Goal: Task Accomplishment & Management: Manage account settings

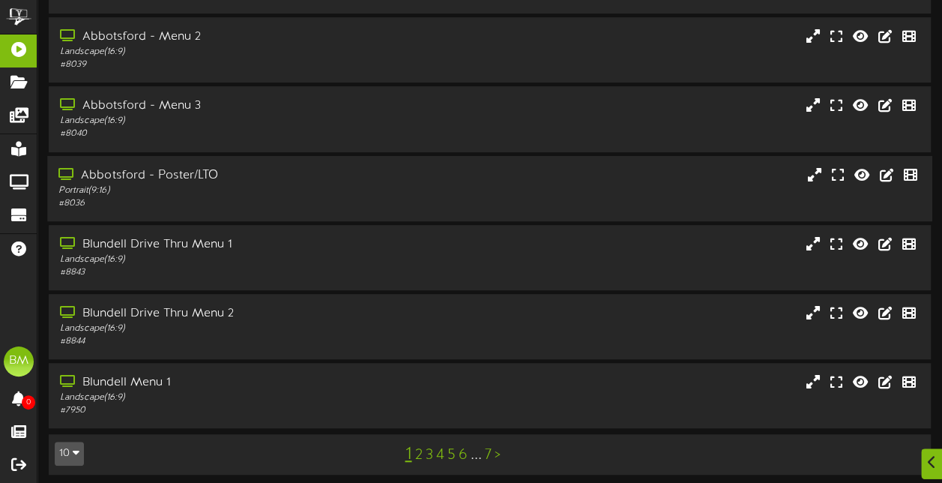
scroll to position [335, 0]
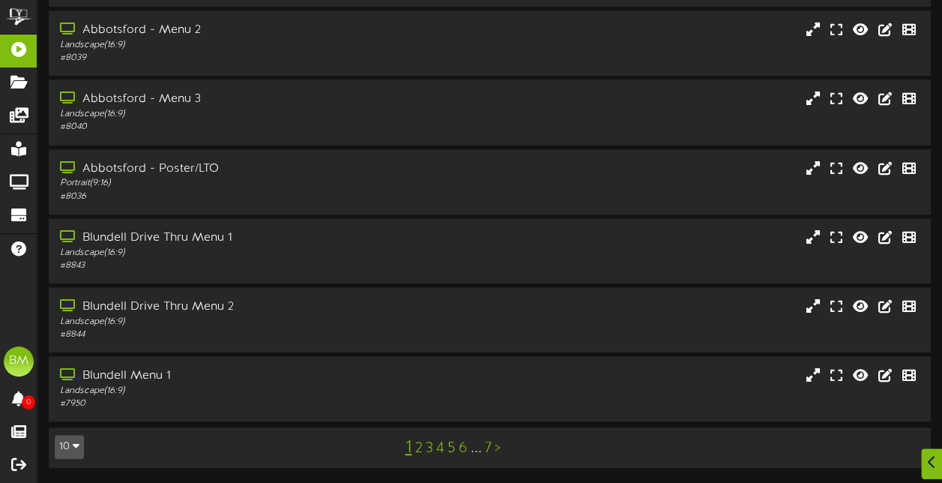
click at [417, 453] on link "2" at bounding box center [417, 448] width 7 height 16
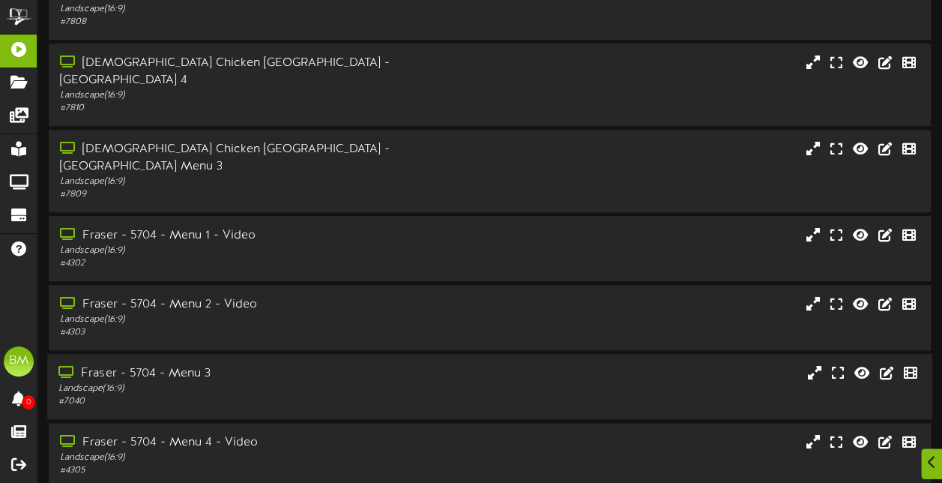
scroll to position [335, 0]
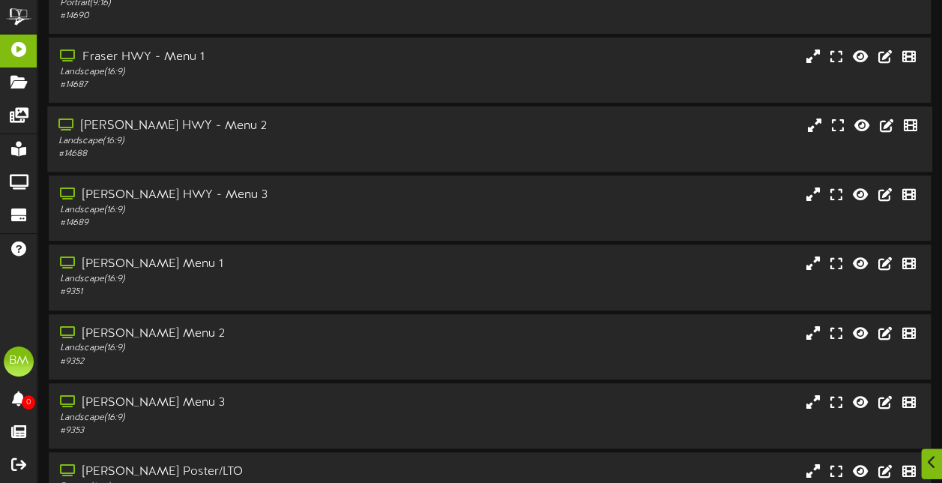
scroll to position [335, 0]
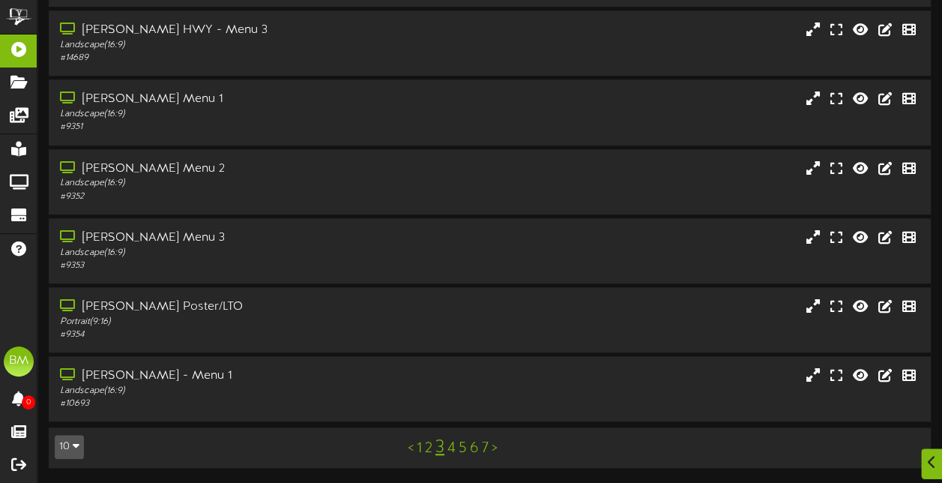
click at [453, 448] on link "4" at bounding box center [451, 448] width 8 height 16
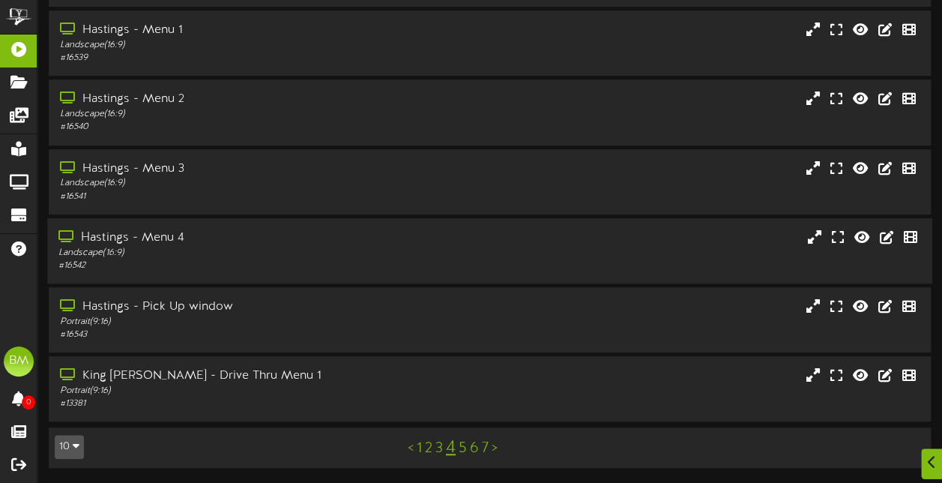
scroll to position [335, 0]
click at [462, 450] on link "5" at bounding box center [463, 448] width 8 height 16
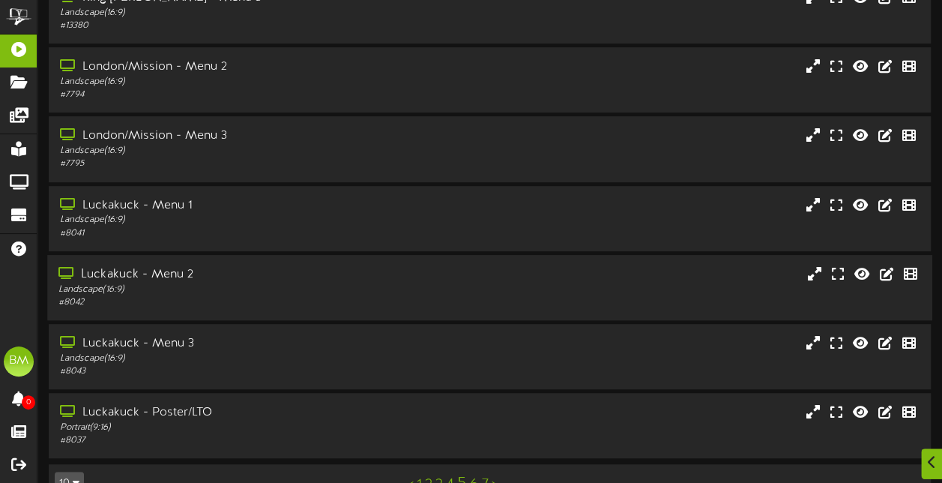
scroll to position [335, 0]
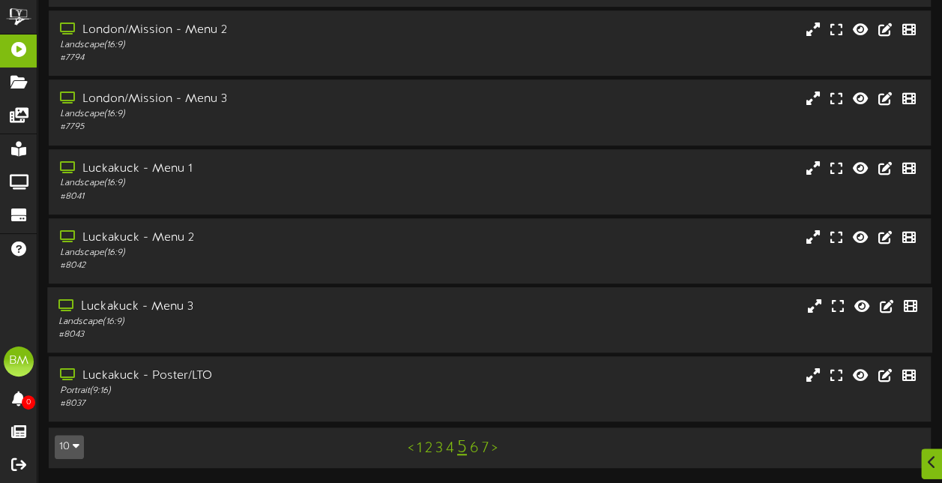
click at [315, 324] on div "Landscape ( 16:9 )" at bounding box center [231, 321] width 346 height 13
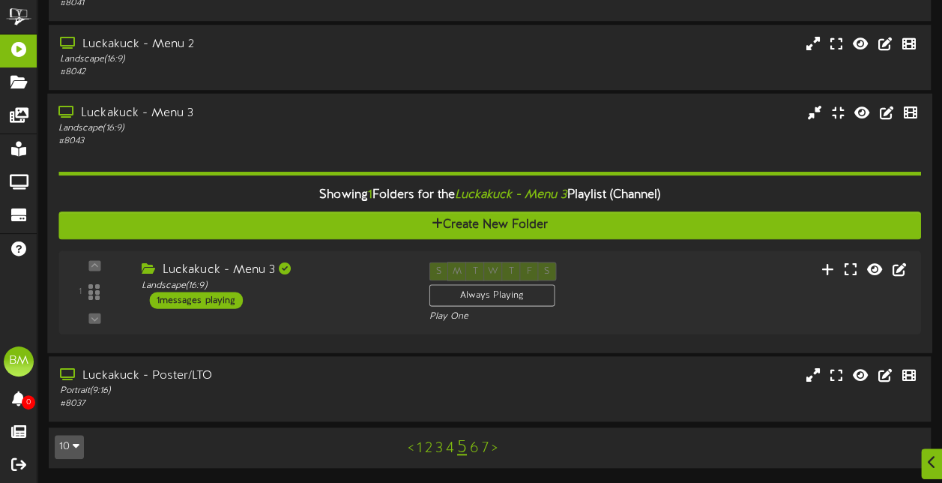
scroll to position [527, 0]
click at [233, 294] on div "1 messages playing" at bounding box center [193, 299] width 94 height 16
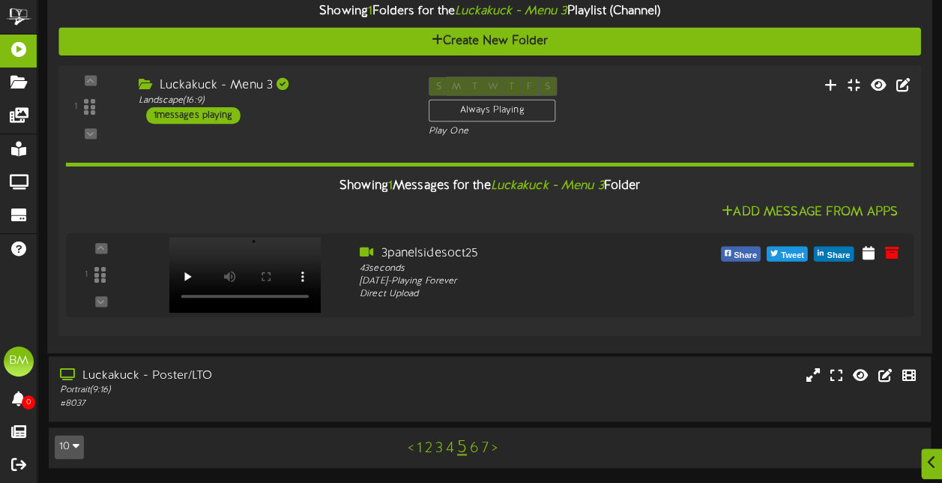
scroll to position [710, 0]
click at [871, 258] on icon at bounding box center [872, 251] width 15 height 16
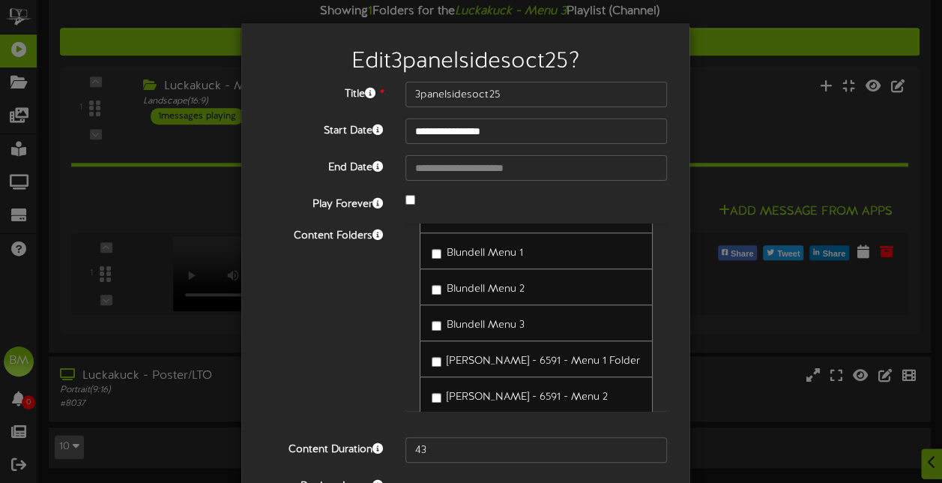
scroll to position [674, 0]
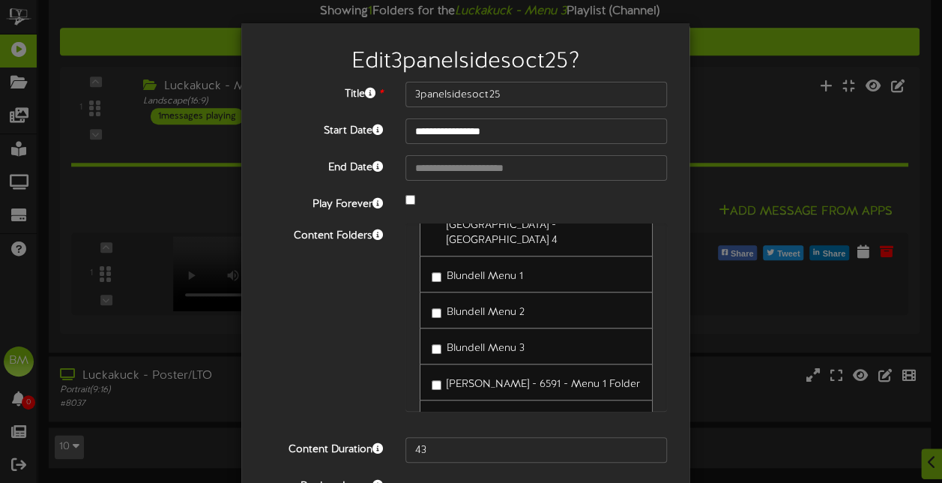
click at [420, 327] on div "Blundell Menu 3" at bounding box center [536, 345] width 233 height 37
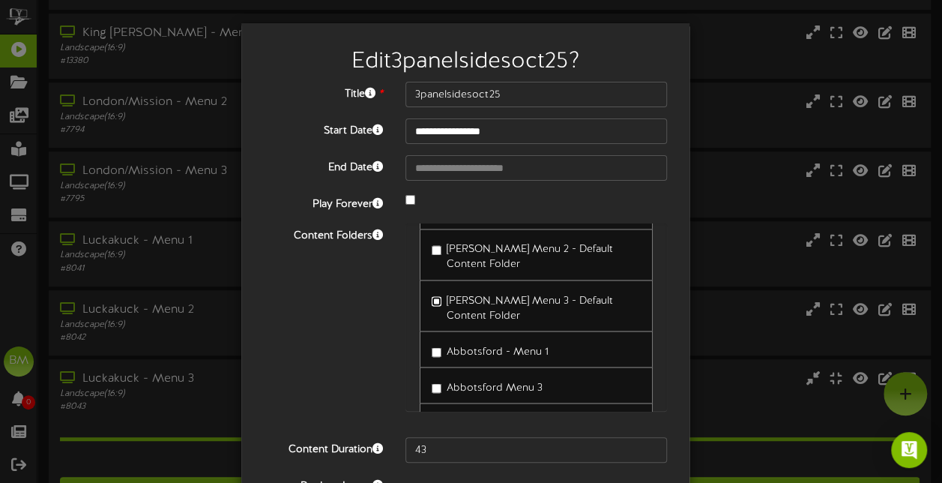
scroll to position [1404, 0]
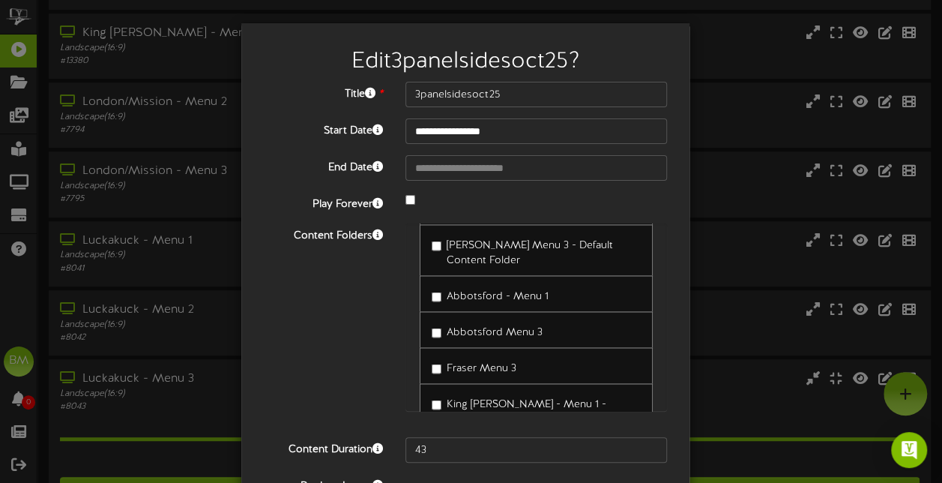
click at [432, 319] on label "Abbotsford Menu 3" at bounding box center [487, 329] width 111 height 20
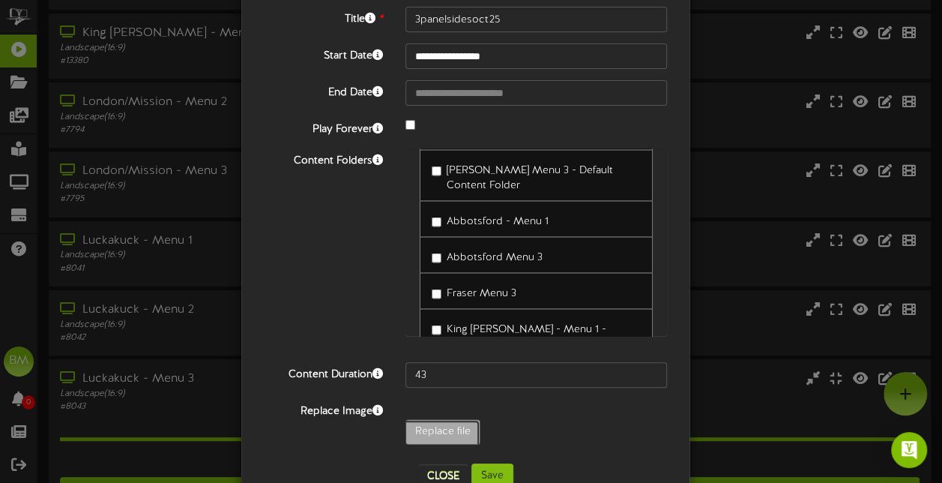
type input "**********"
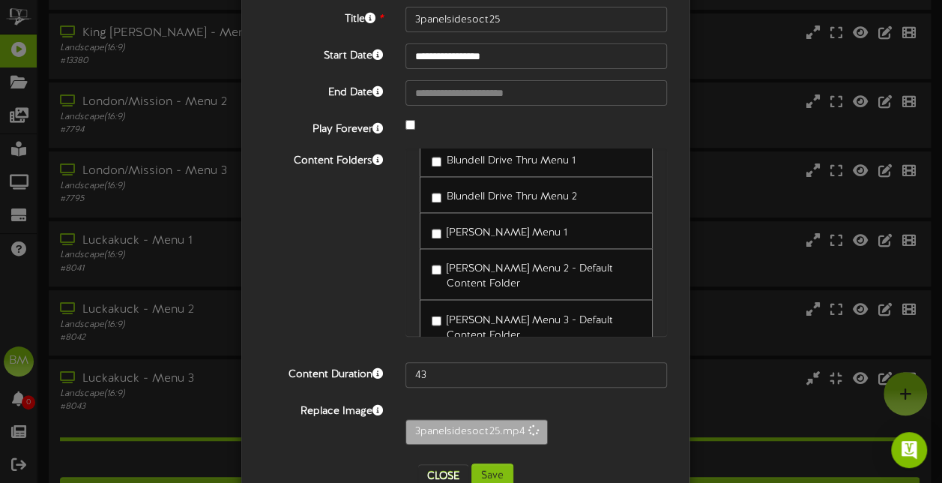
scroll to position [114, 0]
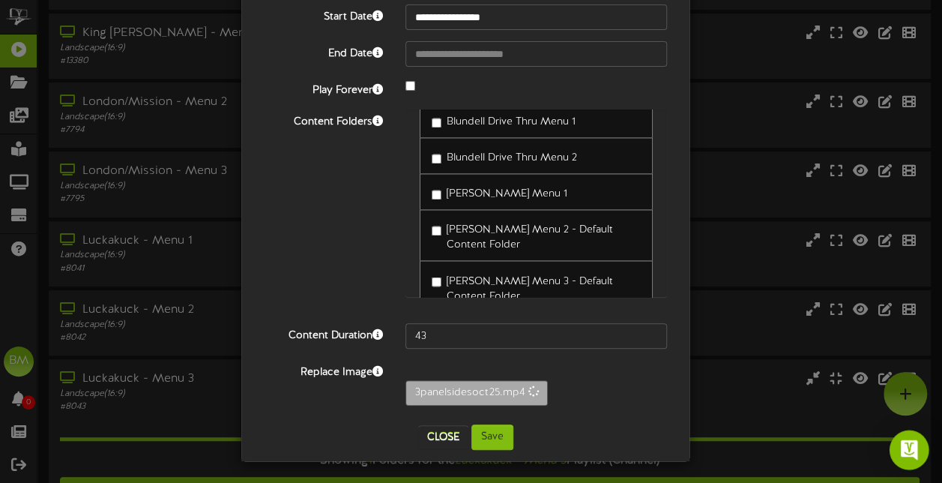
click at [911, 446] on img "Open Intercom Messenger" at bounding box center [908, 449] width 19 height 19
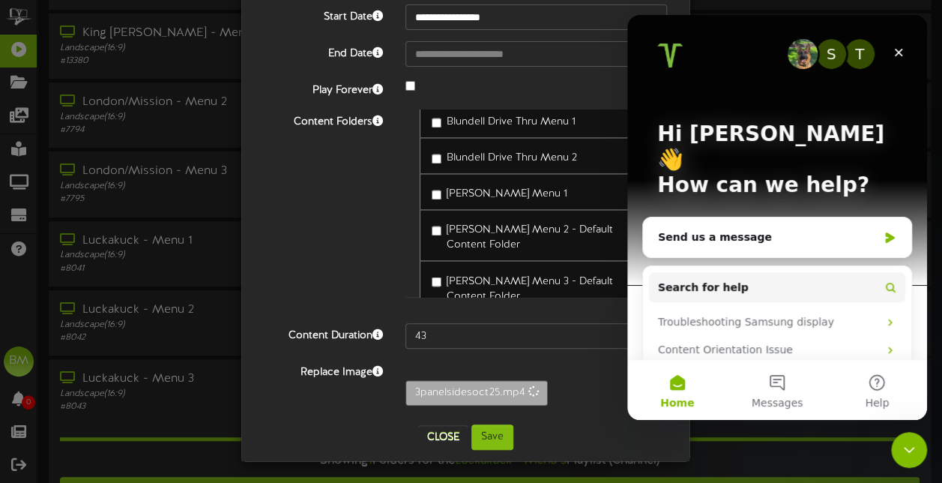
scroll to position [0, 0]
click at [781, 229] on div "Send us a message" at bounding box center [768, 237] width 220 height 16
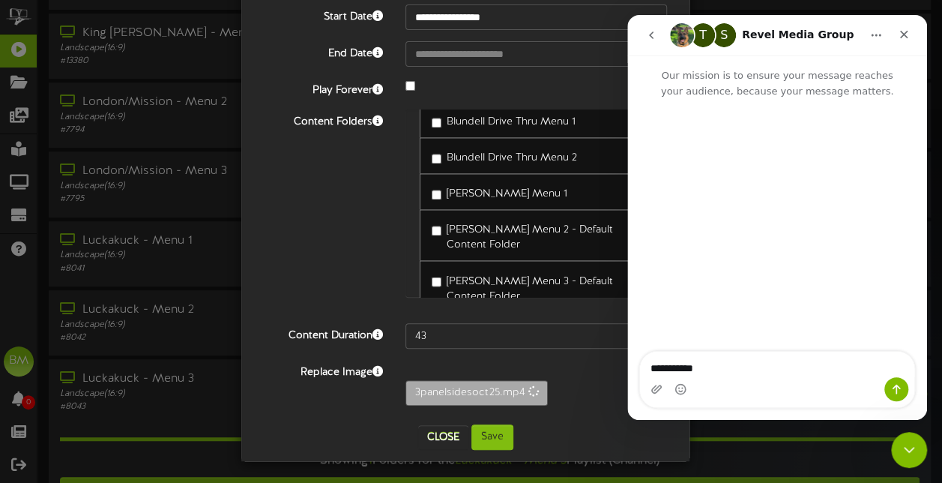
type textarea "**********"
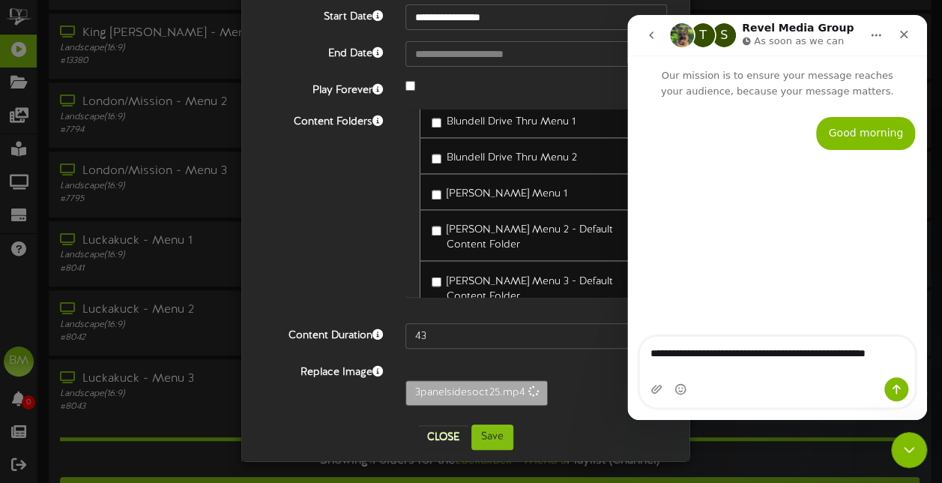
click at [657, 360] on textarea "**********" at bounding box center [777, 356] width 275 height 40
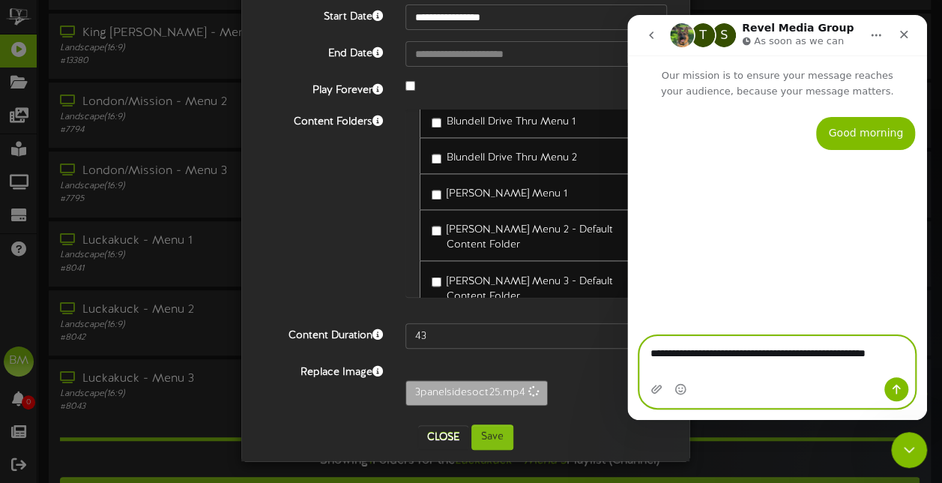
click at [695, 372] on textarea "**********" at bounding box center [777, 356] width 275 height 40
type textarea "**********"
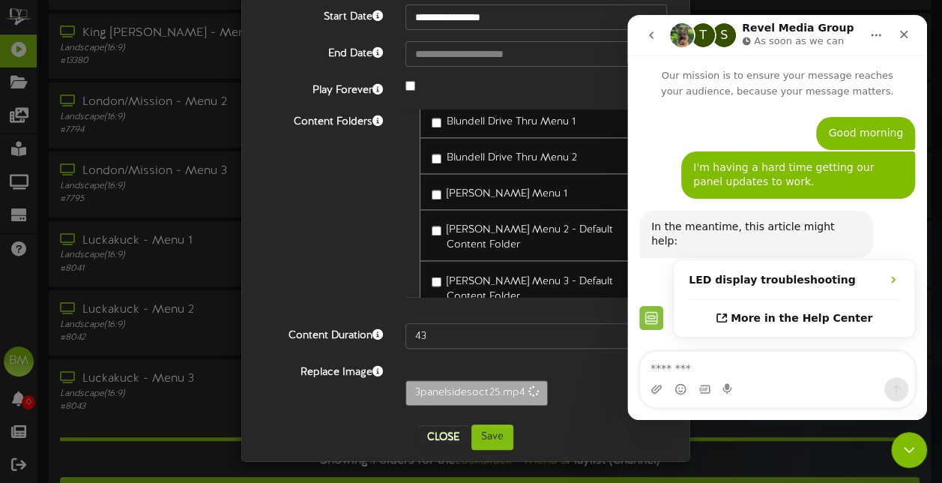
click at [352, 246] on div "Content Folders Canada - [GEOGRAPHIC_DATA] - [GEOGRAPHIC_DATA] 1 Canada - [GEOG…" at bounding box center [465, 210] width 426 height 202
click at [882, 34] on button "Home" at bounding box center [876, 35] width 28 height 28
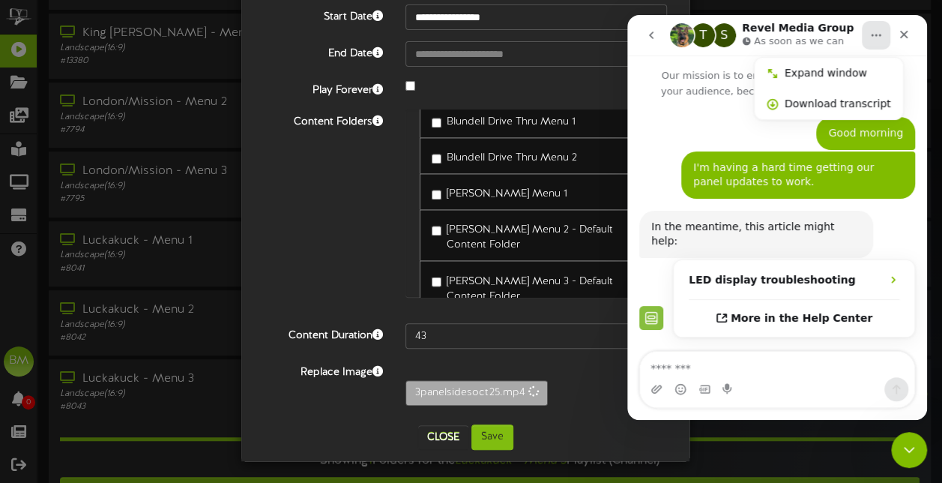
click at [648, 33] on icon "go back" at bounding box center [651, 35] width 12 height 12
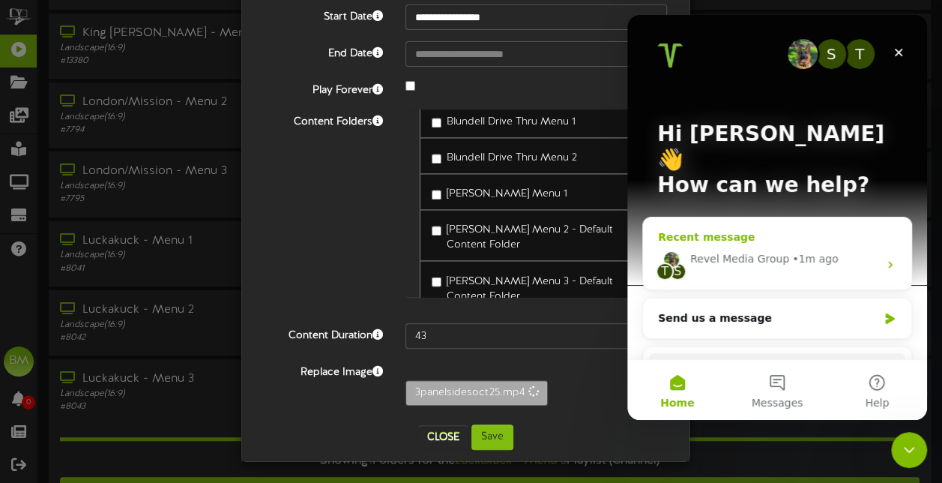
click at [884, 258] on icon "Intercom messenger" at bounding box center [890, 264] width 12 height 12
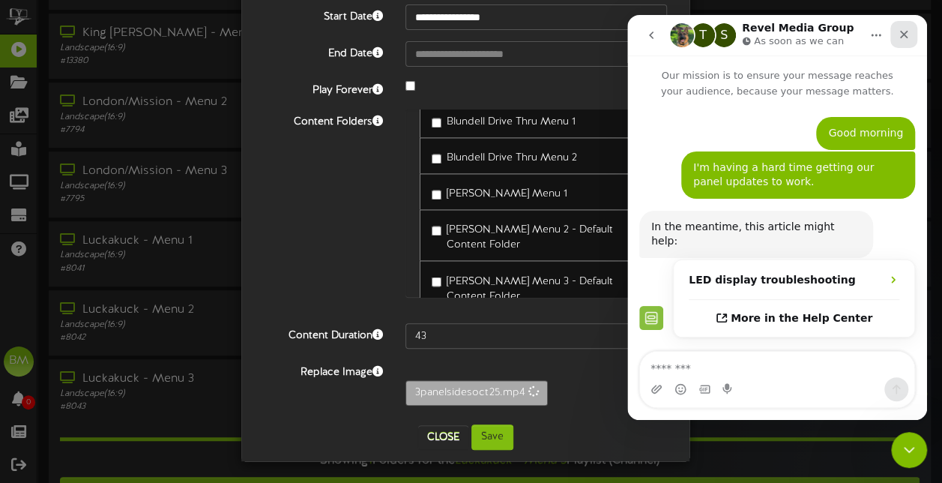
click at [904, 33] on icon "Close" at bounding box center [904, 35] width 8 height 8
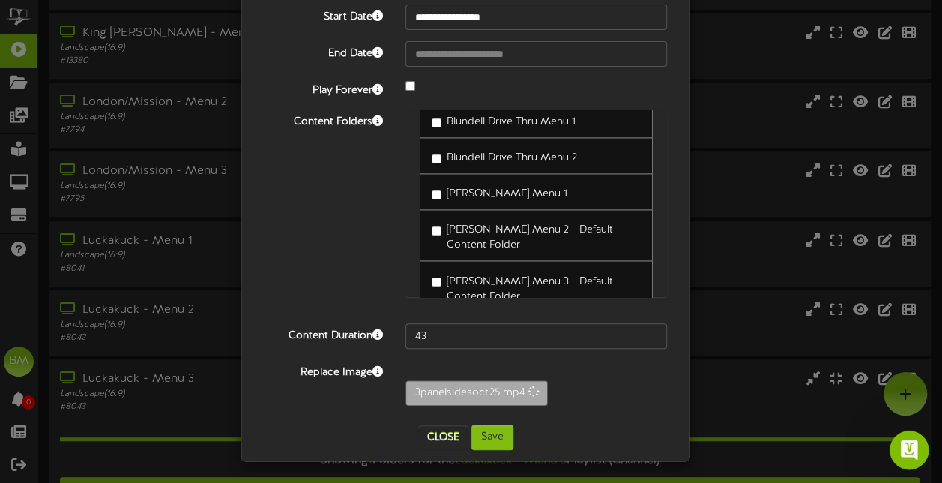
click at [901, 445] on icon "Open Intercom Messenger" at bounding box center [907, 447] width 25 height 25
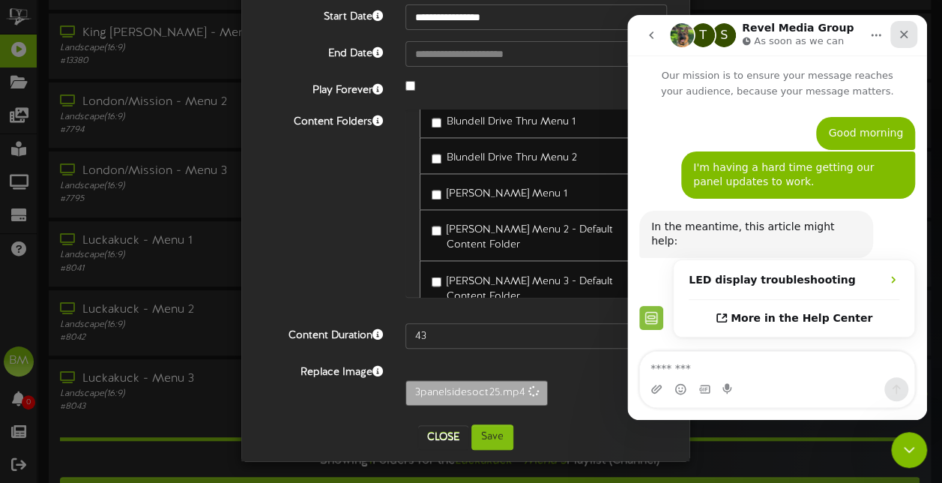
click at [904, 33] on icon "Close" at bounding box center [904, 35] width 8 height 8
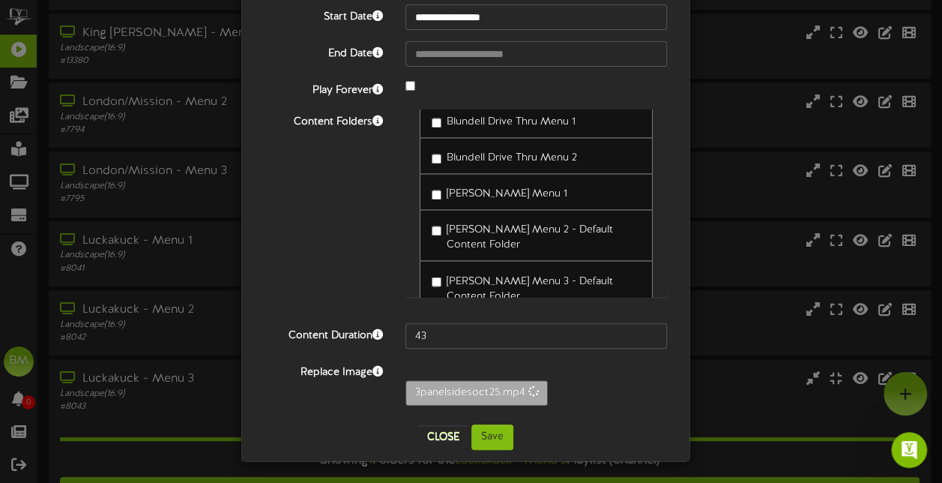
click at [433, 429] on button "Close" at bounding box center [443, 437] width 50 height 24
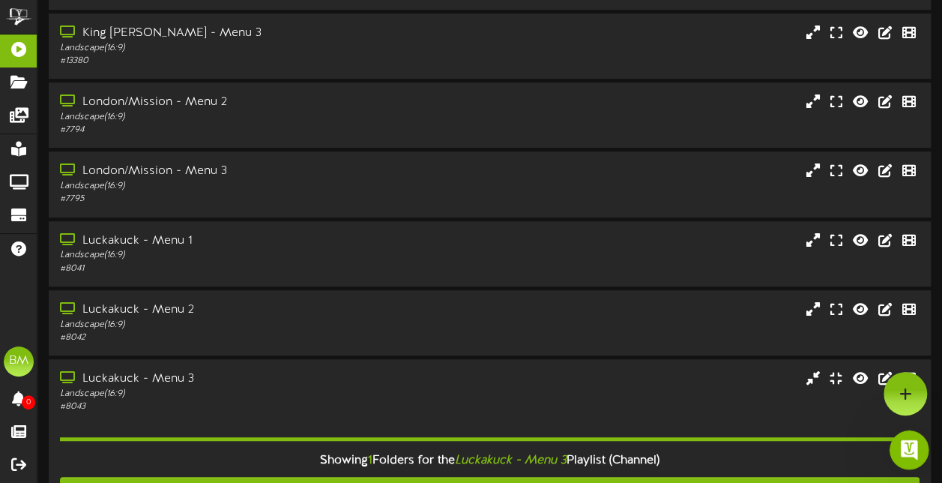
click at [919, 435] on div "Open Intercom Messenger" at bounding box center [906, 447] width 49 height 49
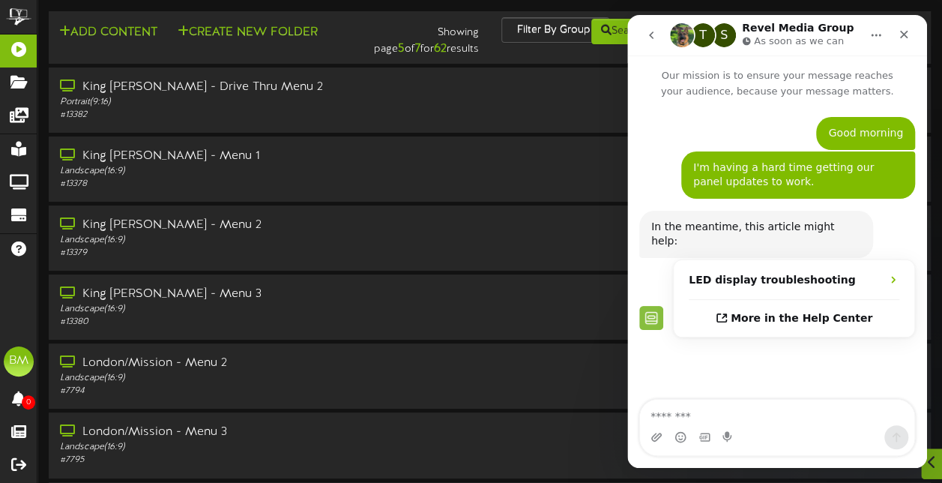
scroll to position [300, 0]
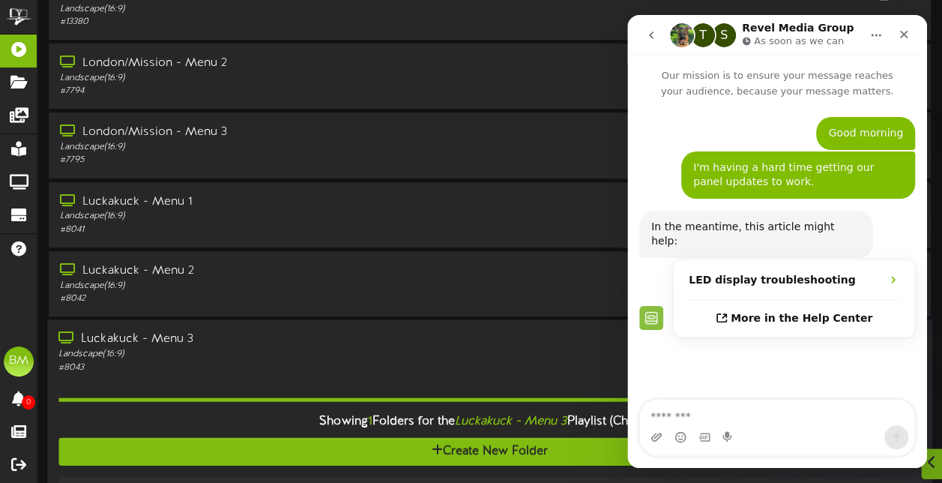
click at [243, 363] on div "# 8043" at bounding box center [231, 366] width 346 height 13
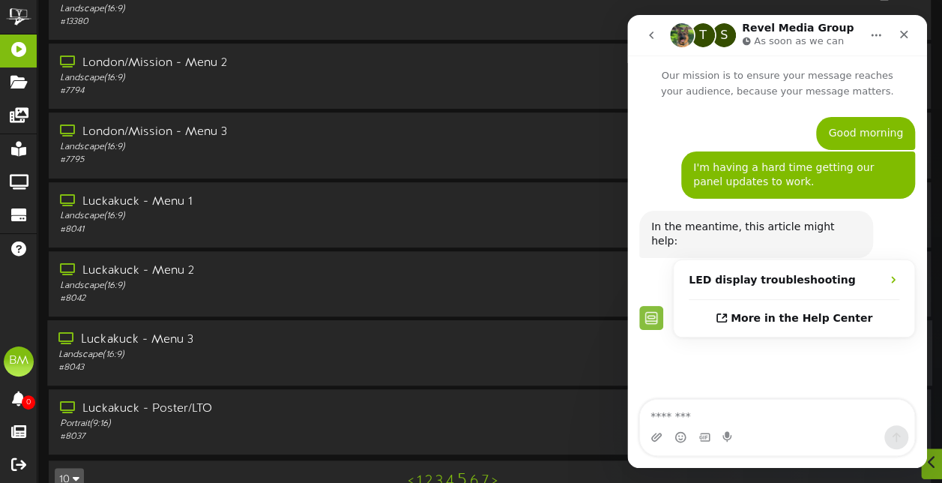
click at [252, 352] on div "Landscape ( 16:9 )" at bounding box center [231, 354] width 346 height 13
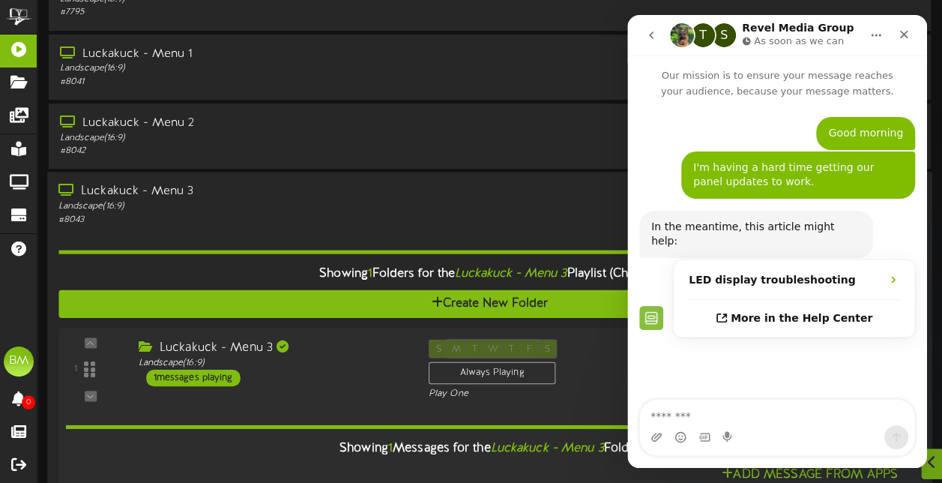
scroll to position [524, 0]
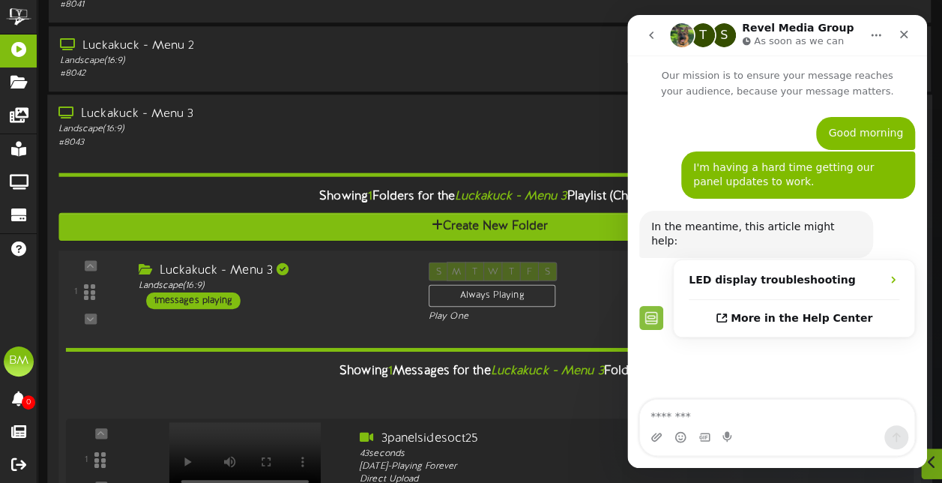
click at [221, 293] on div "1 messages playing" at bounding box center [193, 299] width 94 height 16
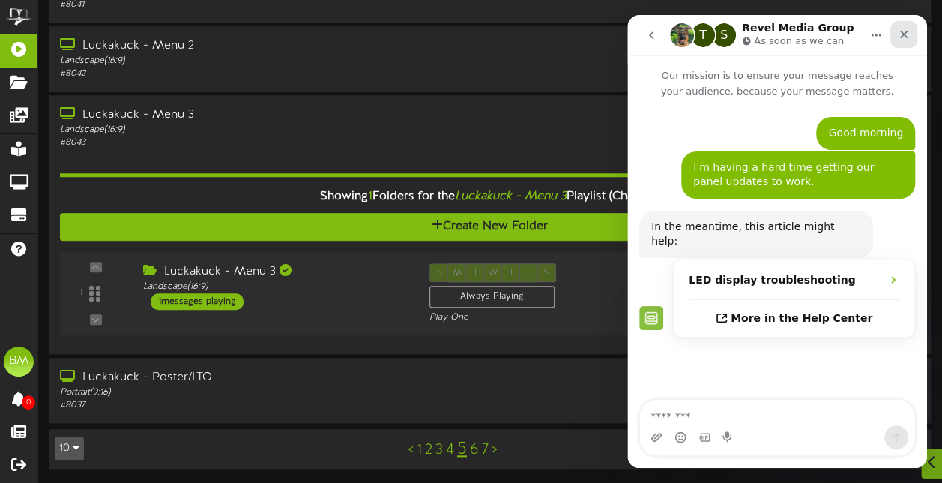
drag, startPoint x: 901, startPoint y: 30, endPoint x: 1518, endPoint y: 54, distance: 617.8
click at [901, 30] on icon "Close" at bounding box center [904, 34] width 12 height 12
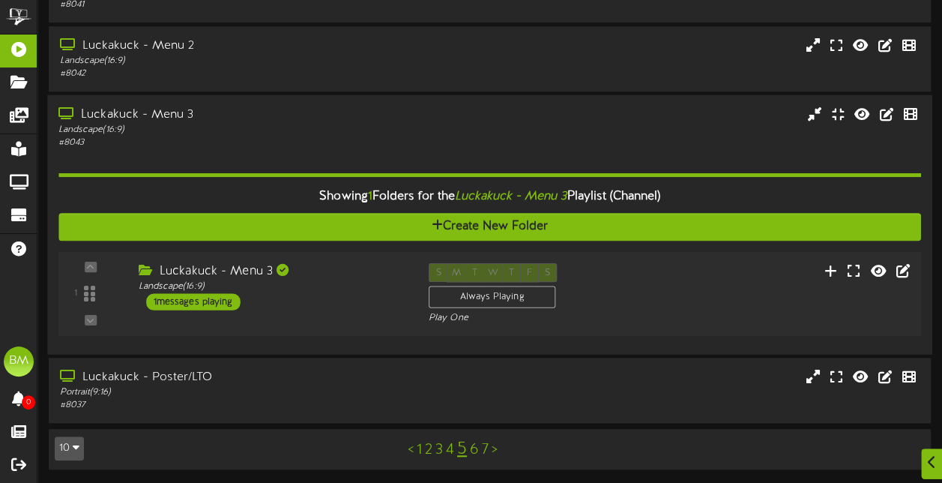
click at [228, 308] on div "1 messages playing" at bounding box center [193, 301] width 94 height 16
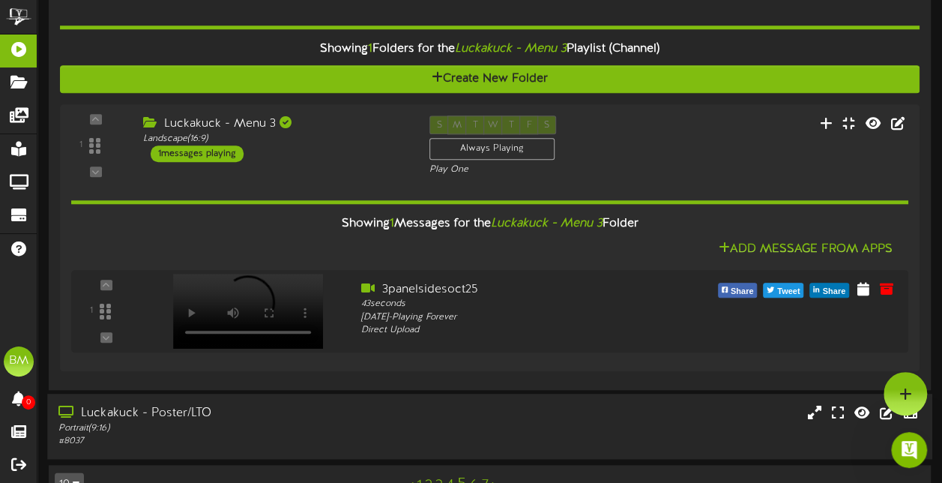
scroll to position [0, 0]
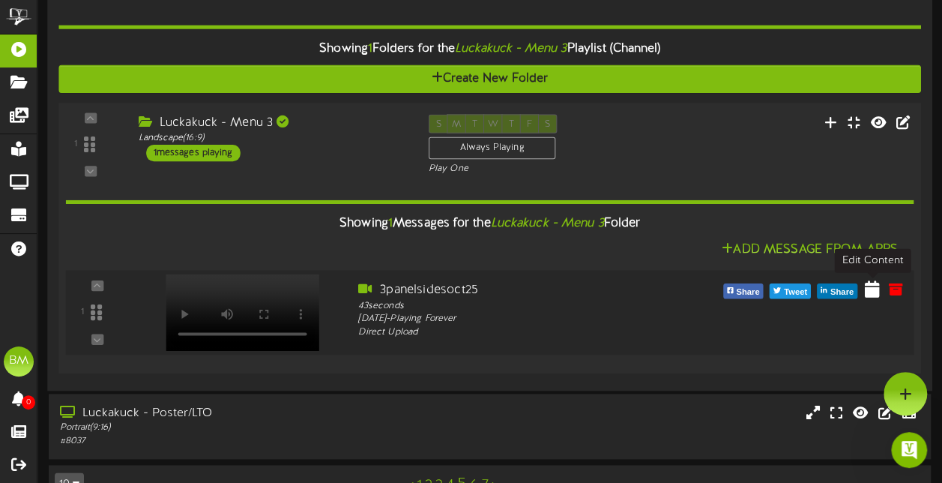
click at [862, 288] on button at bounding box center [872, 291] width 24 height 24
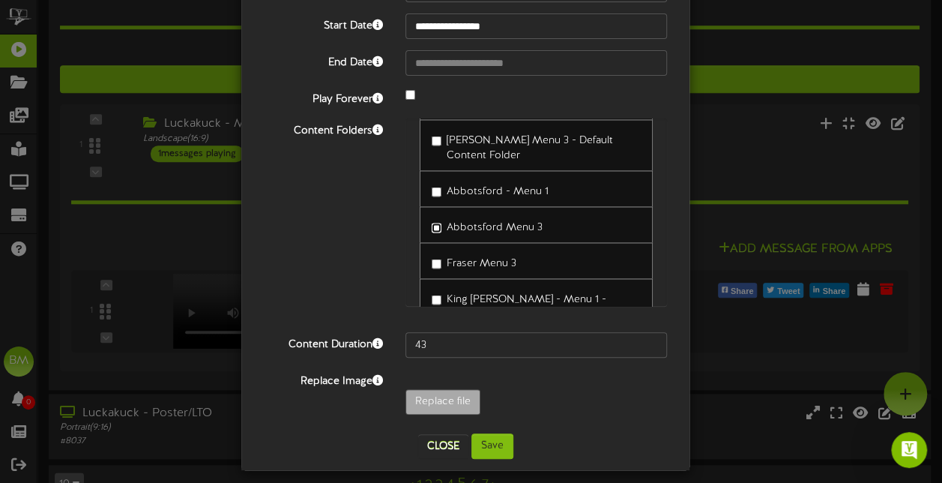
scroll to position [114, 0]
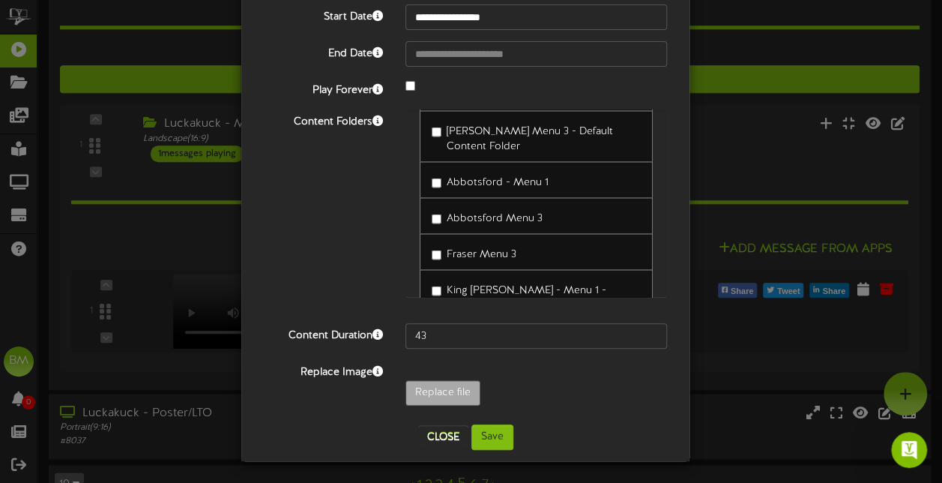
click at [432, 379] on label "King [PERSON_NAME] - Menu 3 - Default Folder" at bounding box center [536, 396] width 209 height 35
type input "**********"
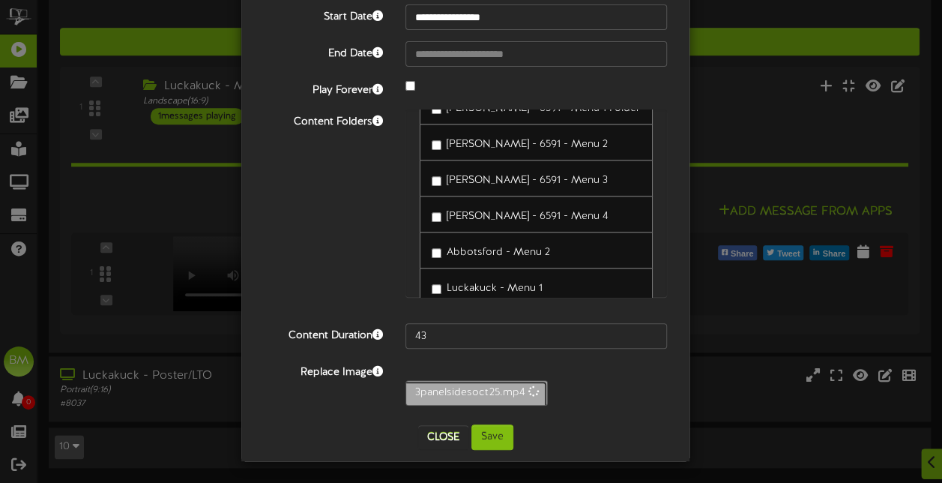
scroll to position [805, 0]
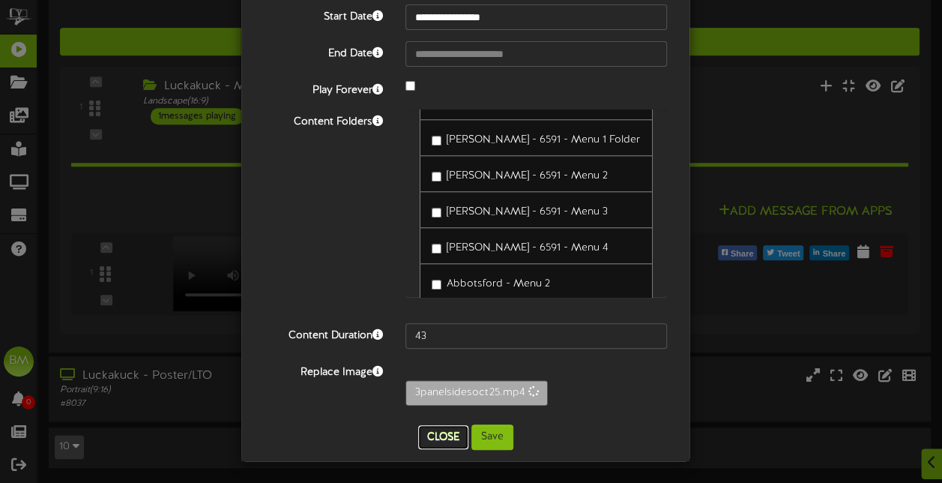
click at [448, 435] on button "Close" at bounding box center [443, 437] width 50 height 24
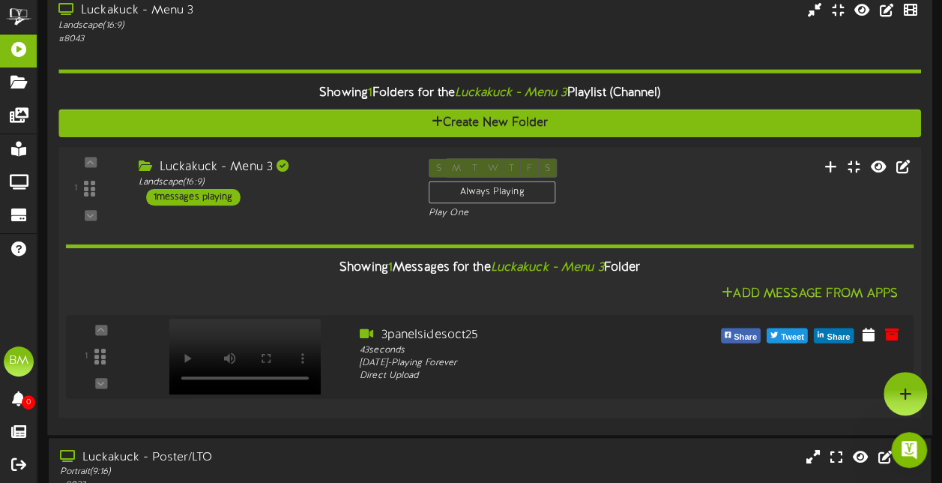
scroll to position [627, 0]
click at [868, 335] on icon at bounding box center [872, 333] width 15 height 16
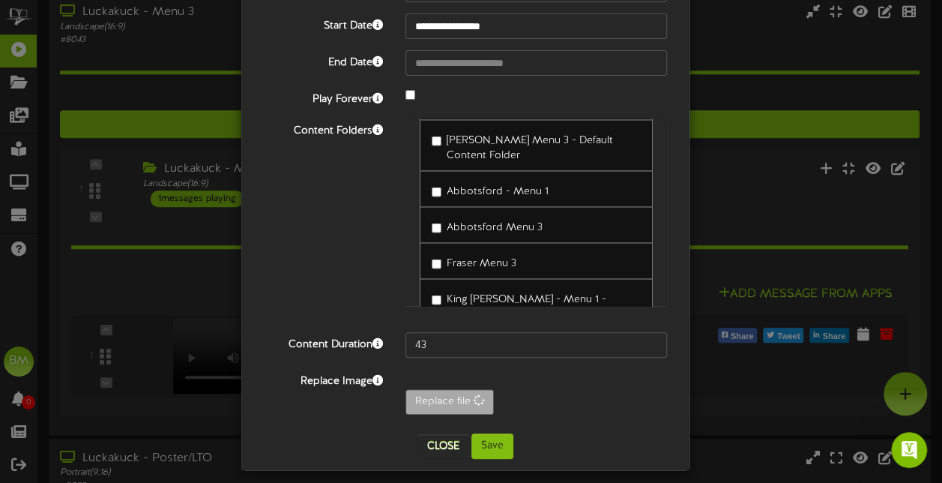
scroll to position [114, 0]
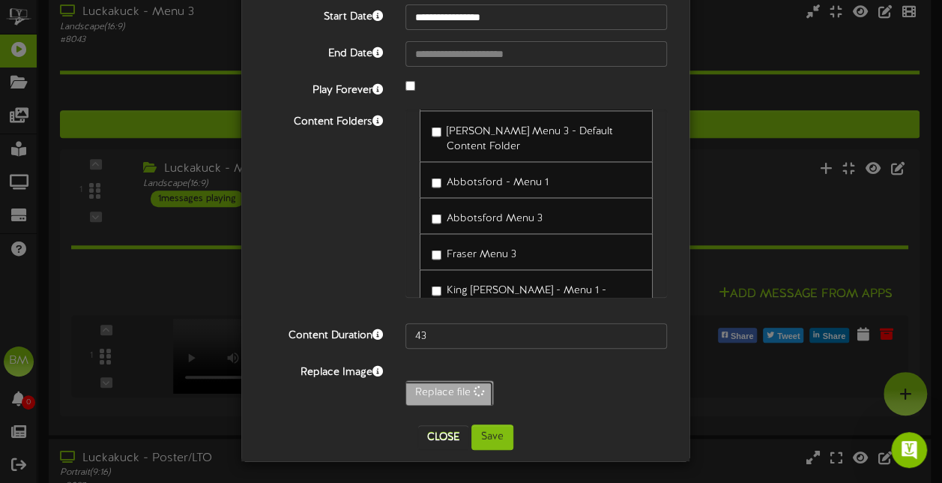
type input "**********"
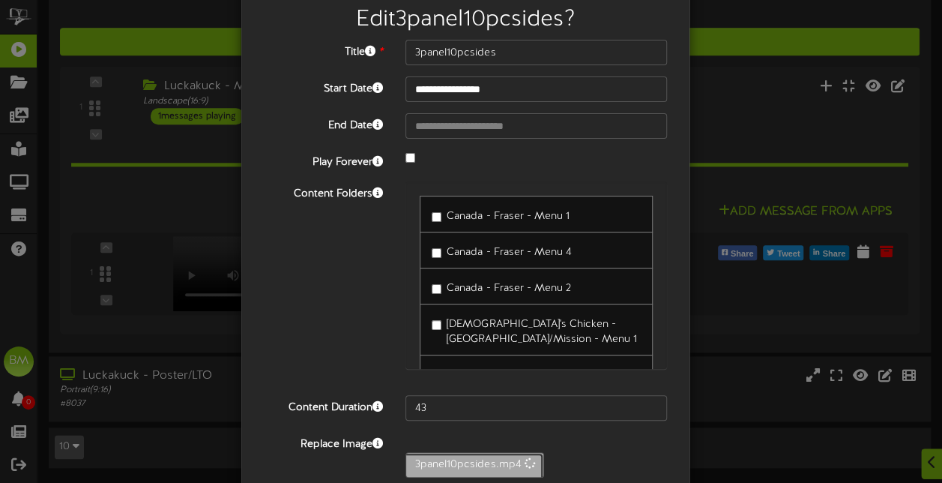
scroll to position [0, 0]
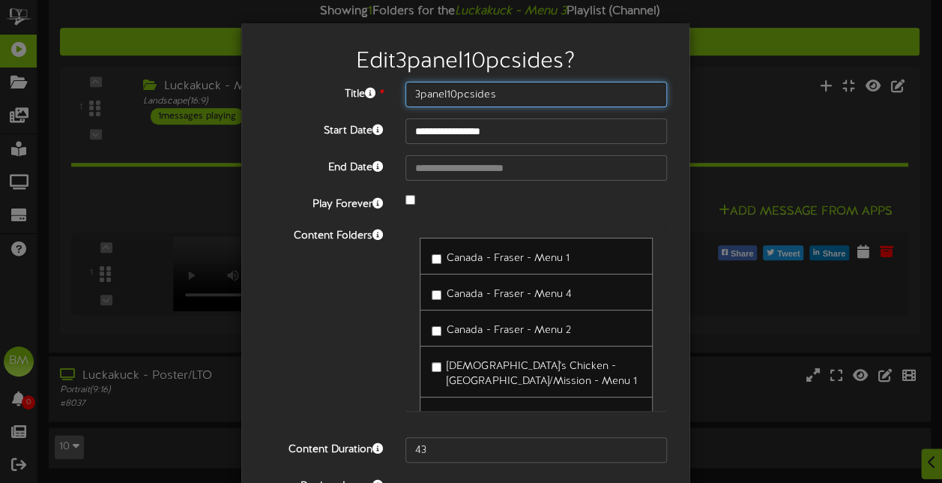
click at [487, 94] on input "3panel10pcsides" at bounding box center [535, 94] width 261 height 25
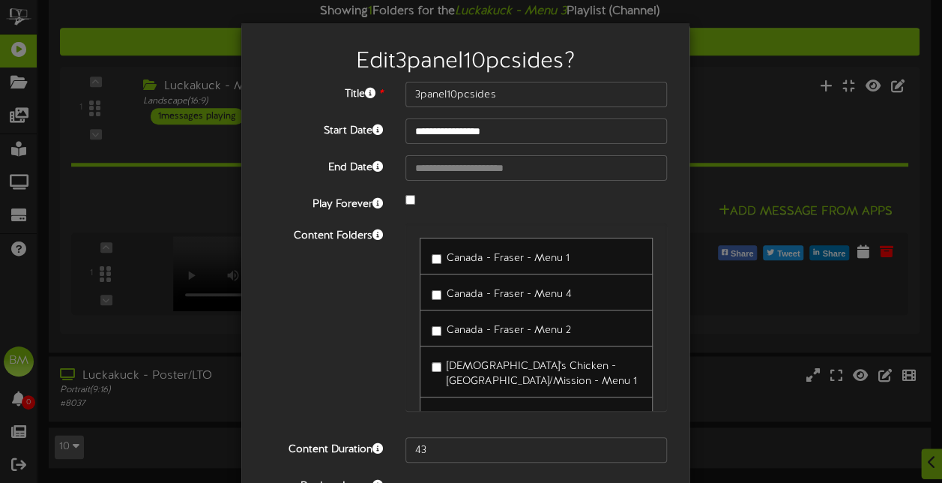
click at [575, 215] on div "**********" at bounding box center [465, 304] width 403 height 445
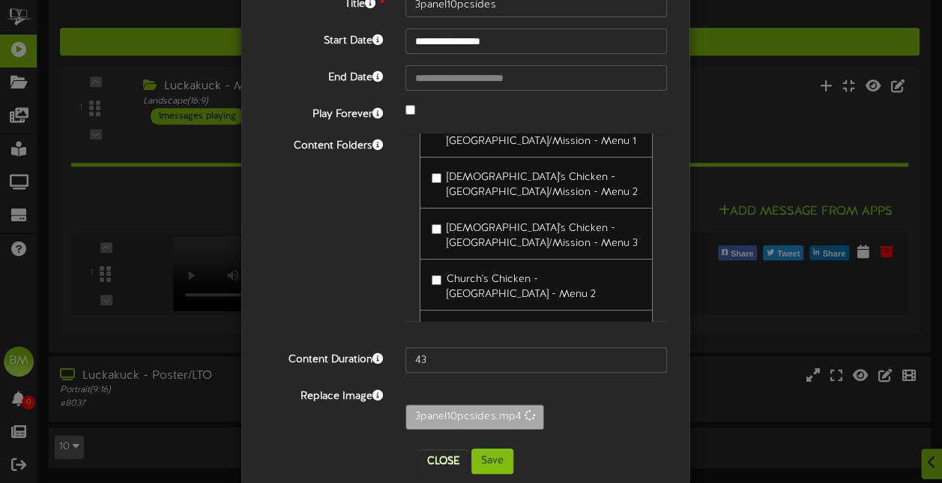
scroll to position [114, 0]
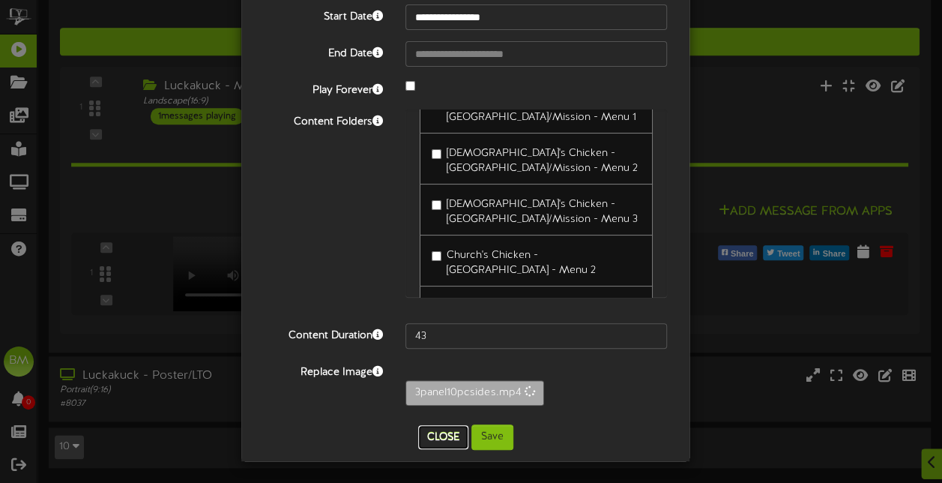
click at [434, 436] on button "Close" at bounding box center [443, 437] width 50 height 24
type input "3panelsidesoct25"
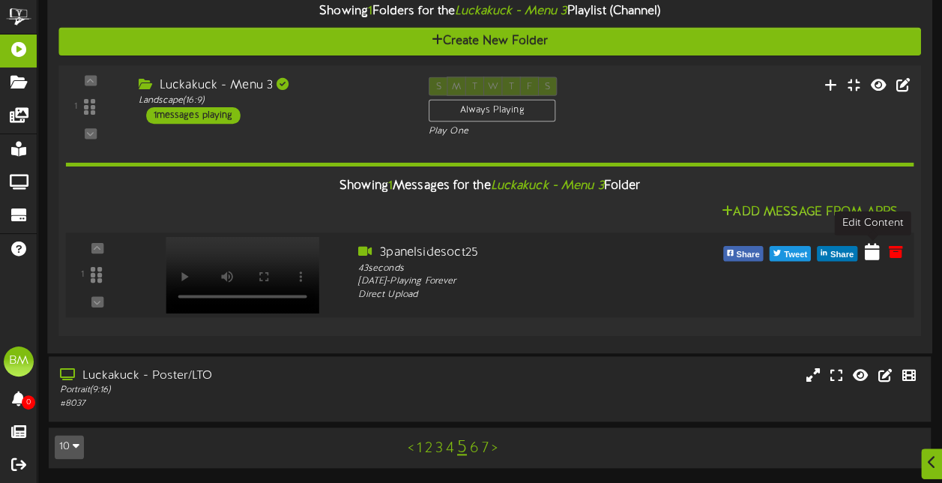
click at [874, 258] on icon at bounding box center [872, 251] width 15 height 16
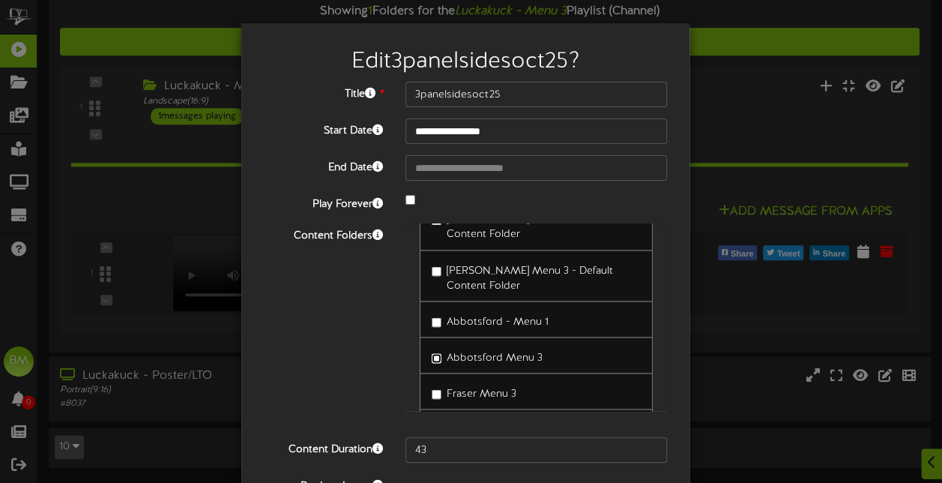
scroll to position [1404, 0]
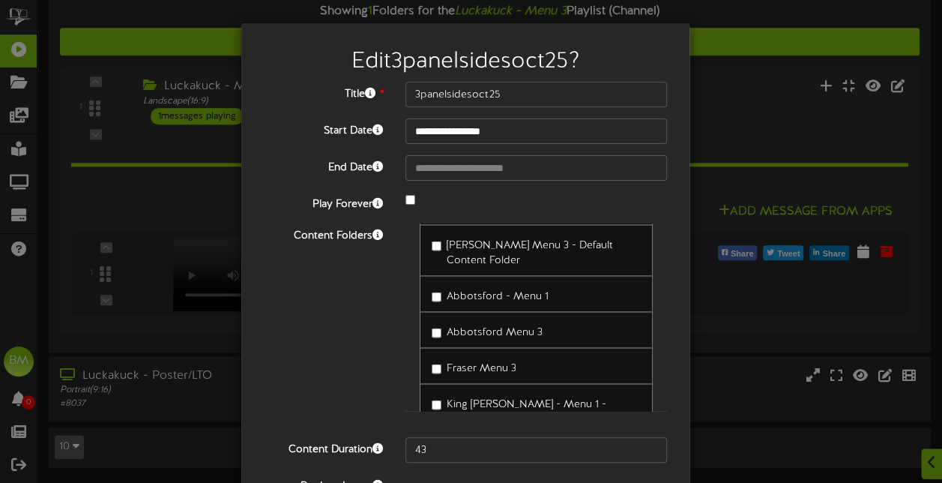
click at [342, 336] on div "Content Folders Canada - [GEOGRAPHIC_DATA] - [GEOGRAPHIC_DATA] 1 Canada - [GEOG…" at bounding box center [465, 324] width 426 height 202
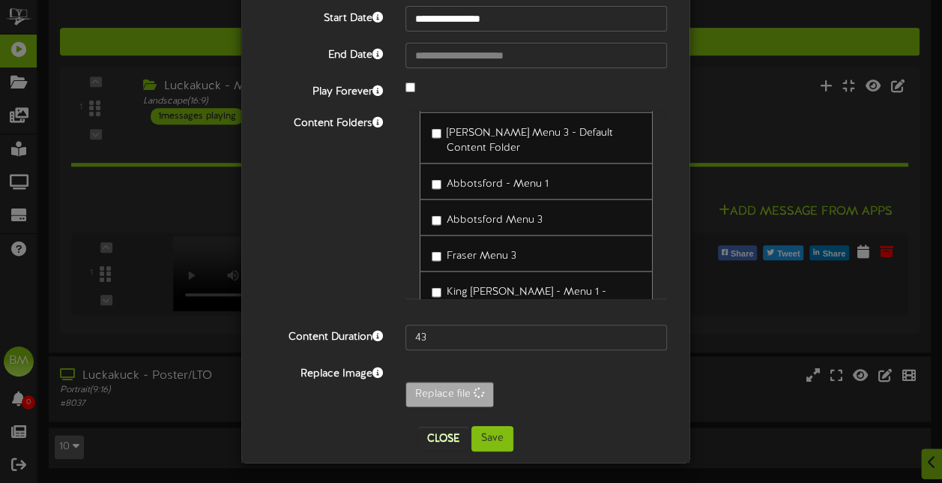
scroll to position [114, 0]
type input "**********"
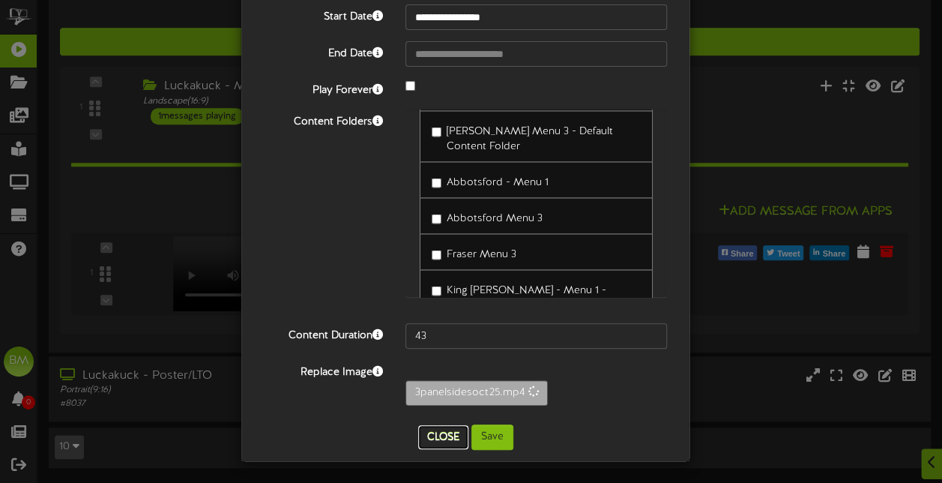
click at [444, 438] on button "Close" at bounding box center [443, 437] width 50 height 24
